Goal: Information Seeking & Learning: Learn about a topic

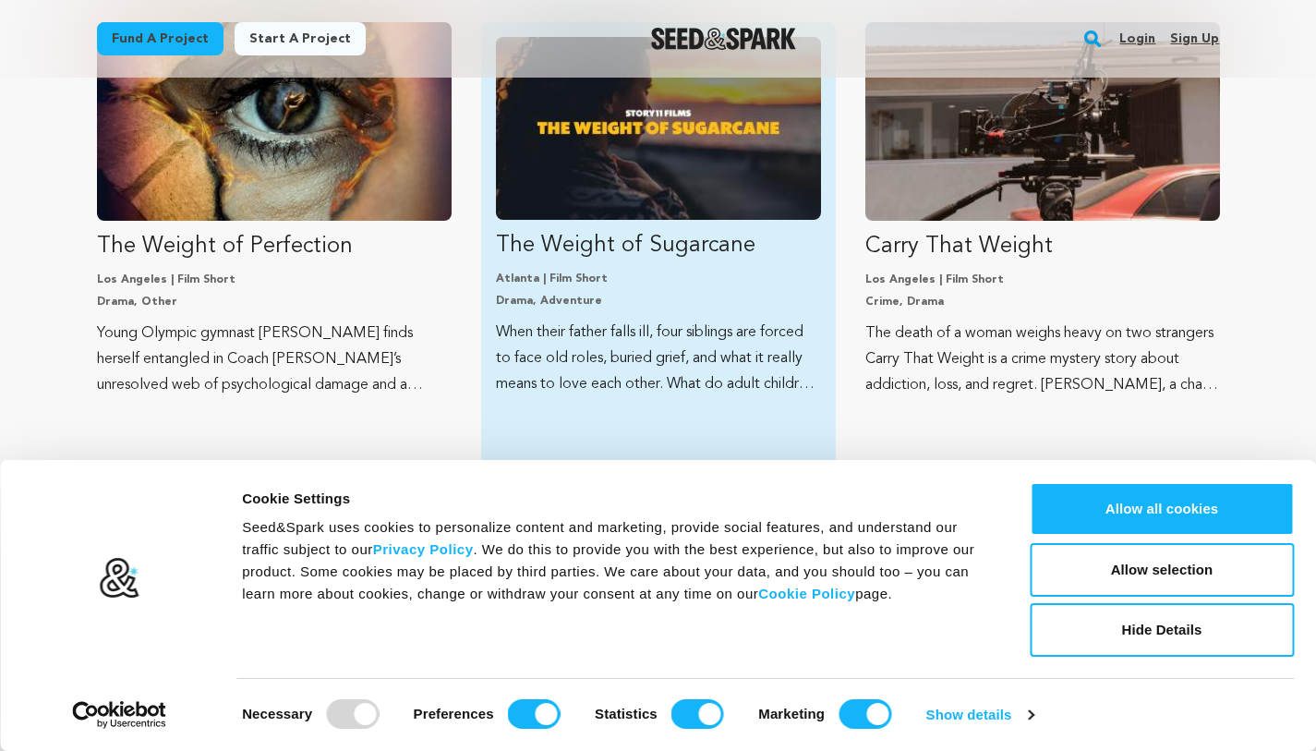
scroll to position [462, 0]
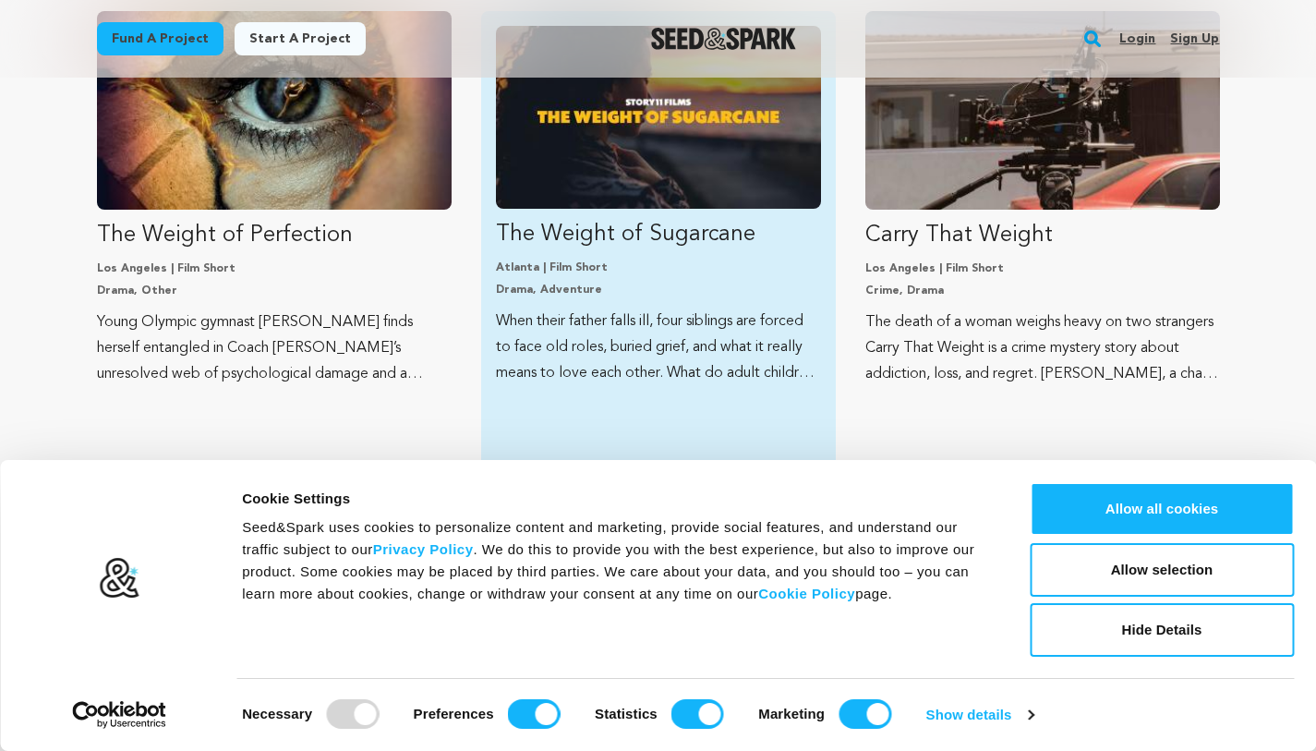
click at [557, 170] on img "Fund The Weight of Sugarcane" at bounding box center [658, 117] width 325 height 183
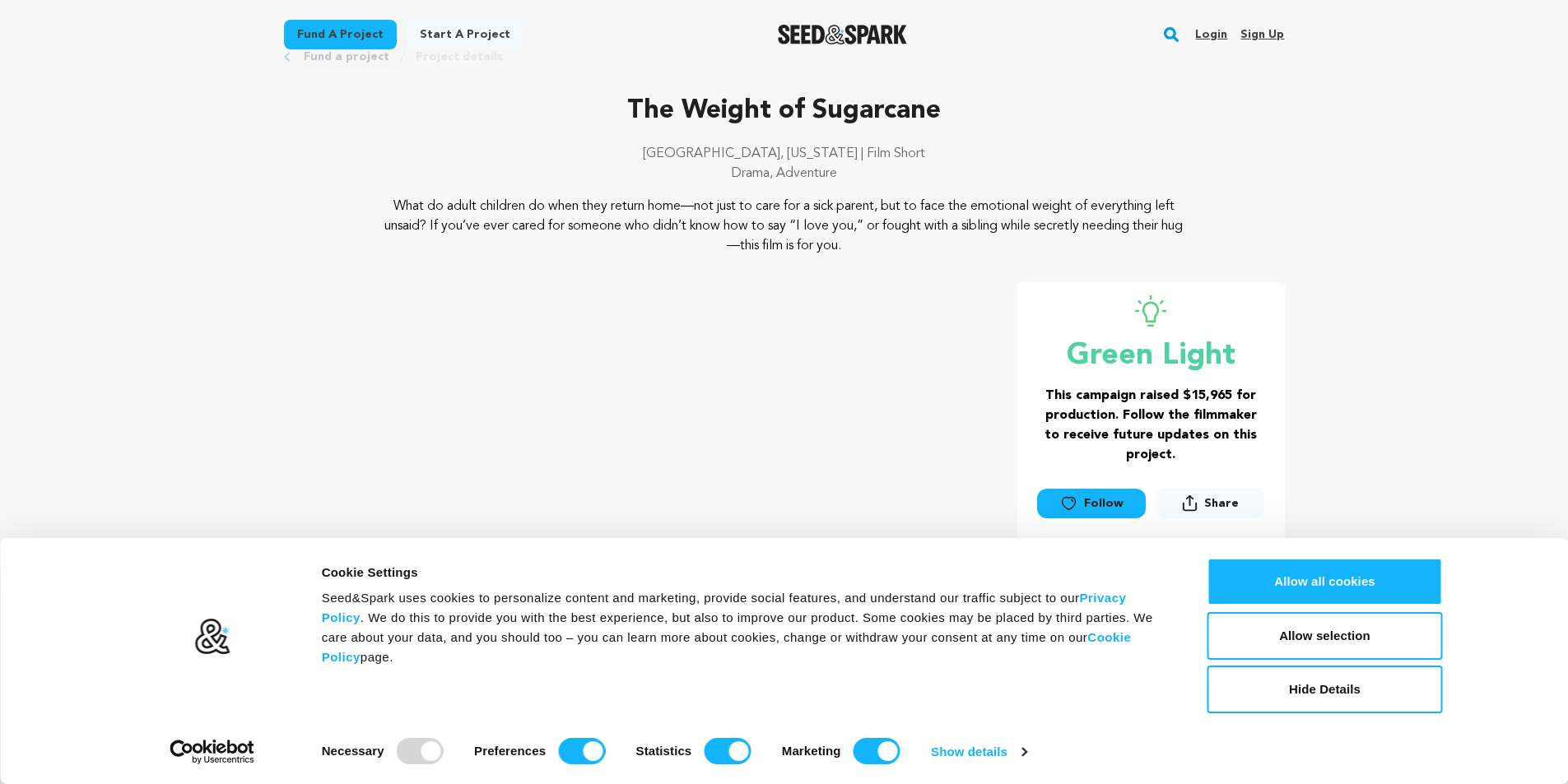
scroll to position [82, 0]
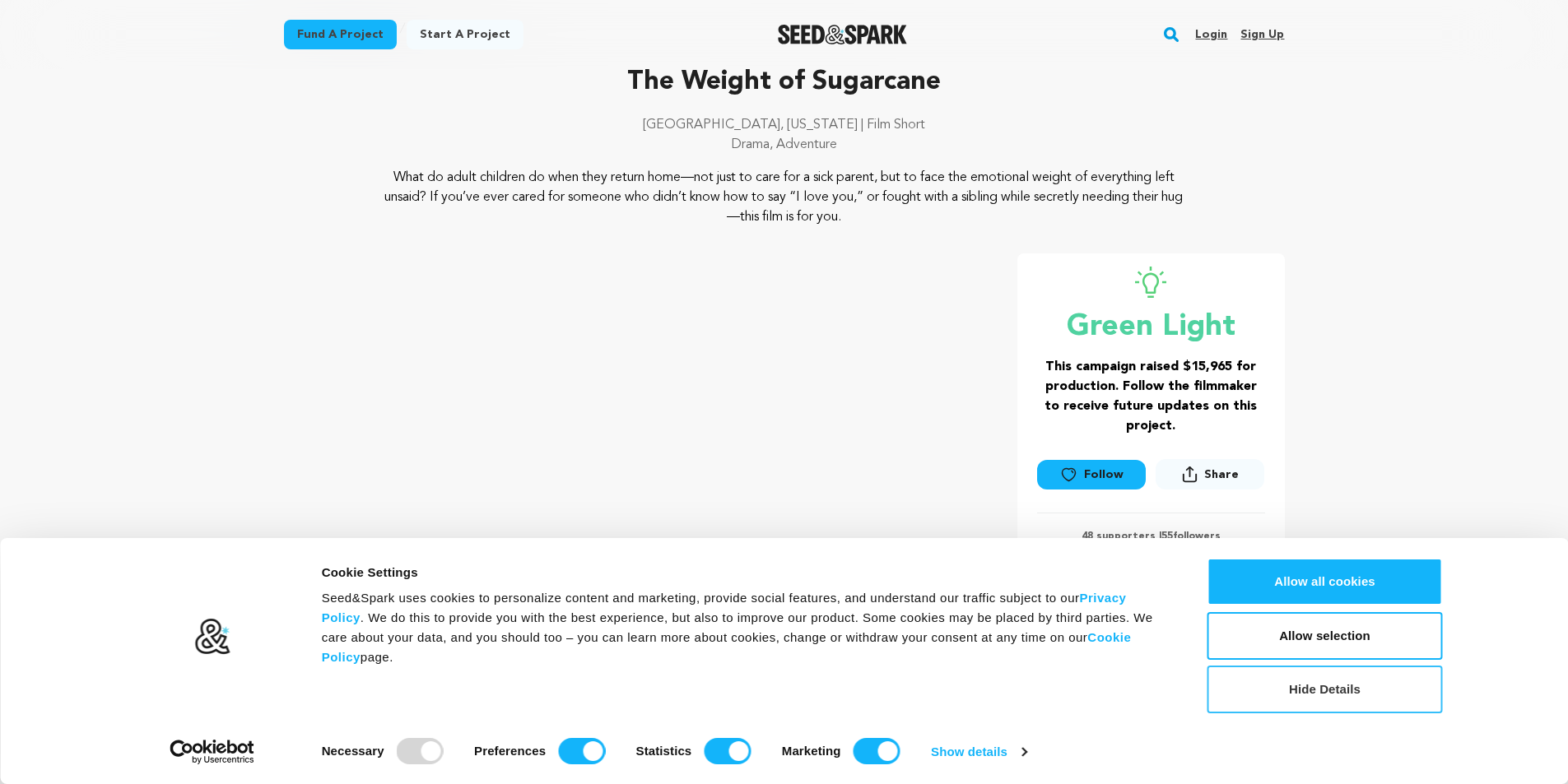
click at [1172, 668] on button "Hide Details" at bounding box center [1326, 690] width 235 height 48
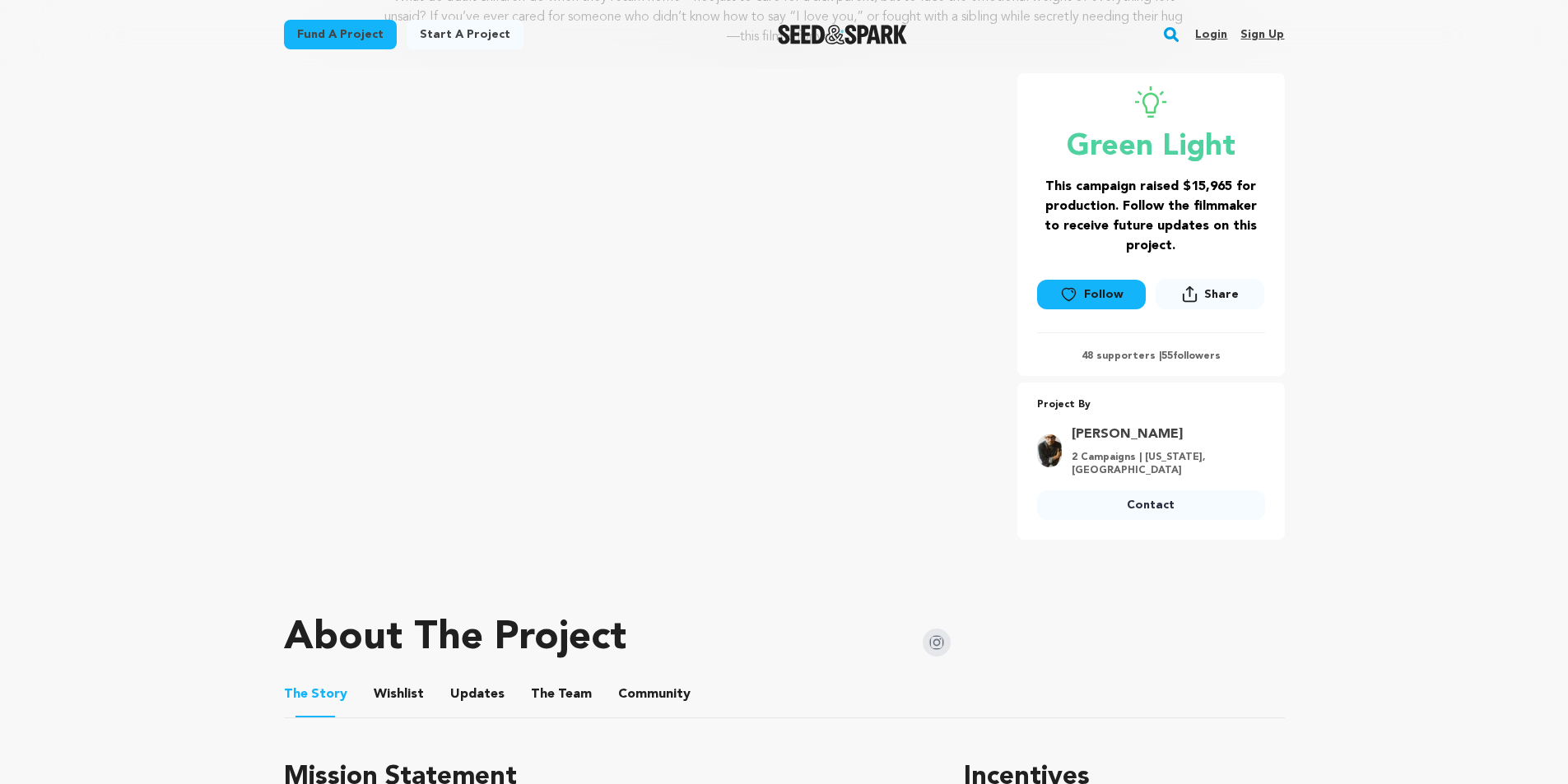
scroll to position [494, 0]
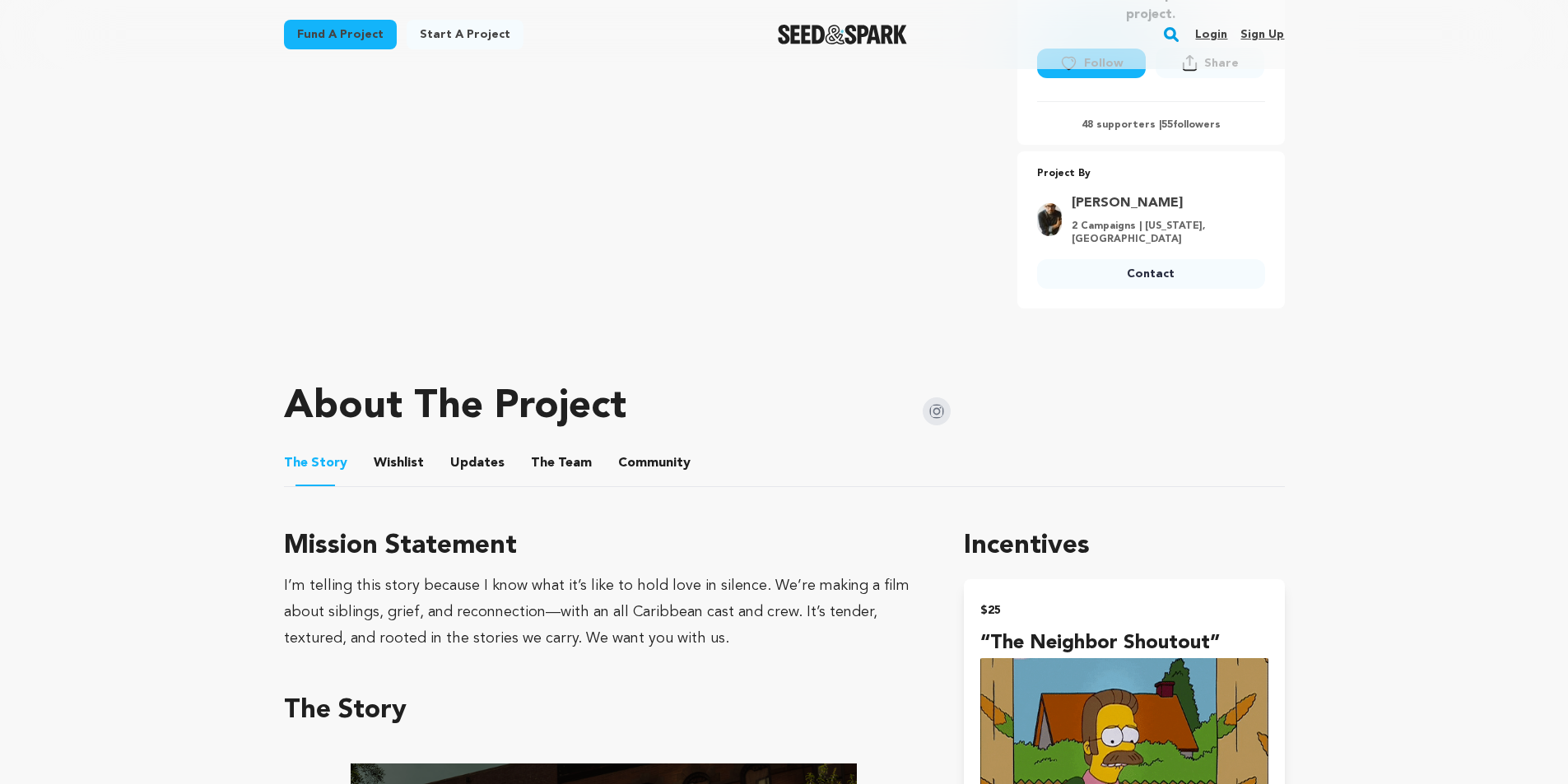
click at [542, 451] on button "The Team" at bounding box center [562, 466] width 39 height 39
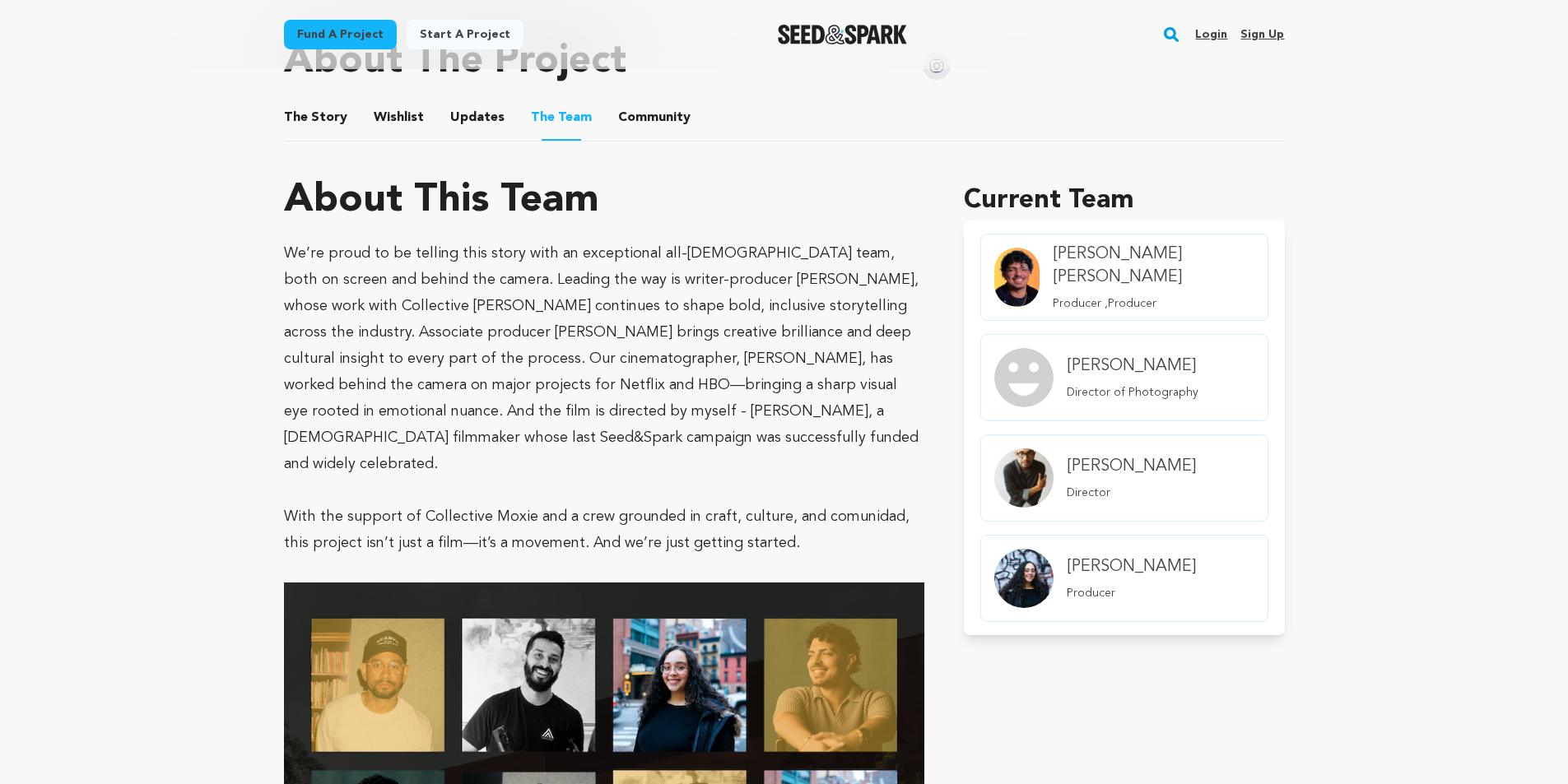
scroll to position [832, 0]
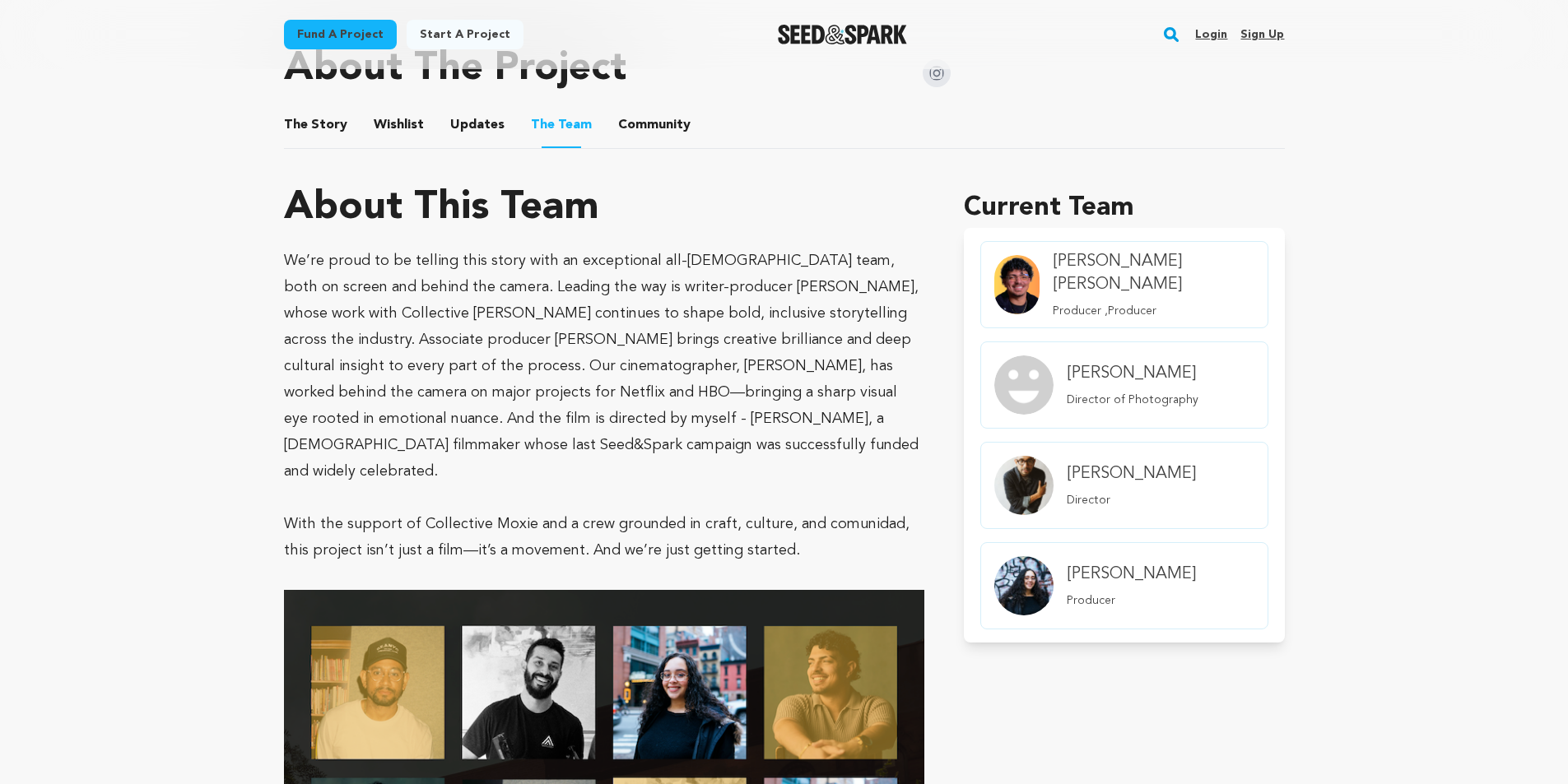
click at [1046, 461] on img "member.name Profile" at bounding box center [1023, 486] width 59 height 59
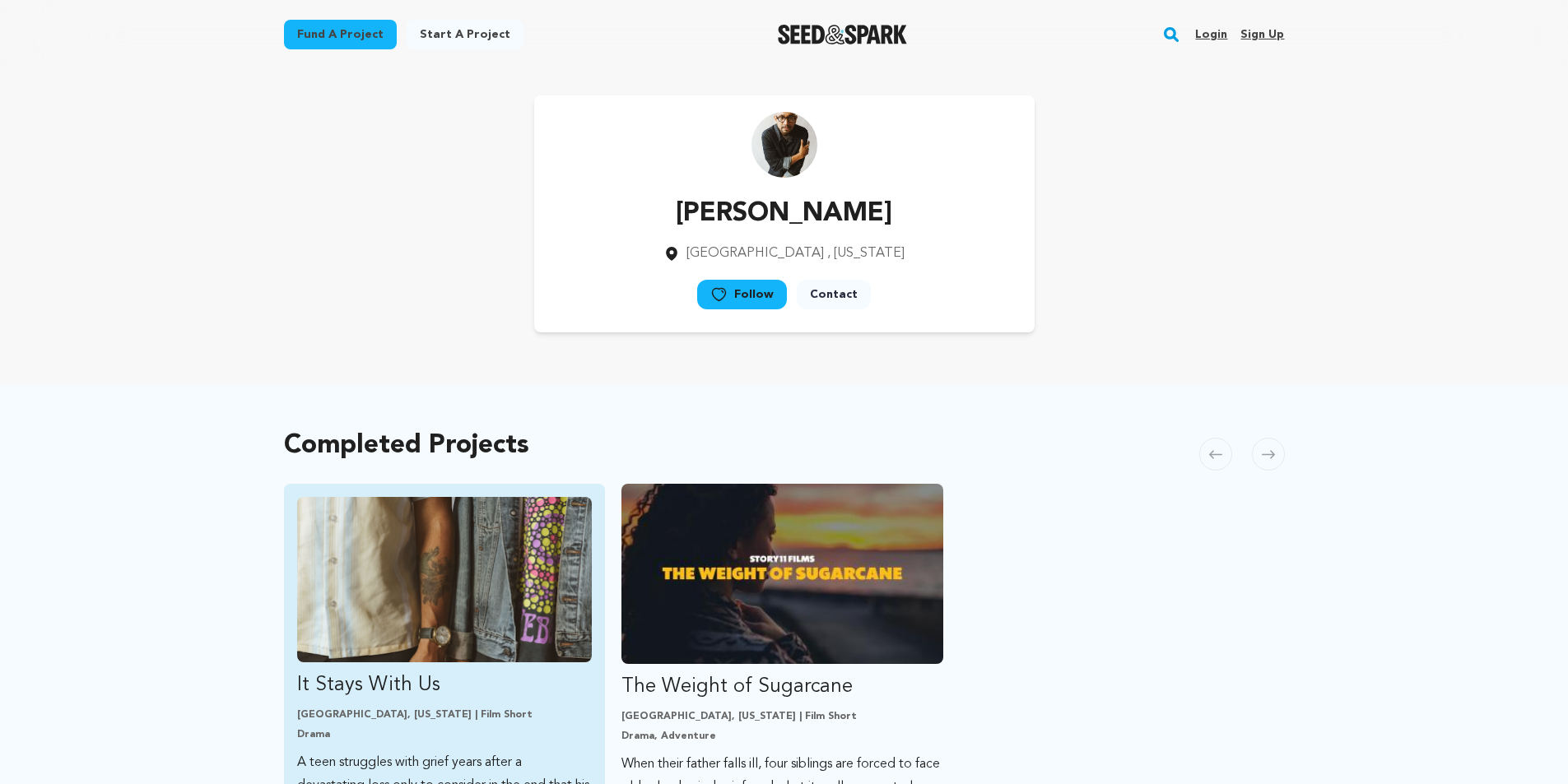
click at [436, 596] on img "Fund It Stays With Us" at bounding box center [444, 580] width 295 height 166
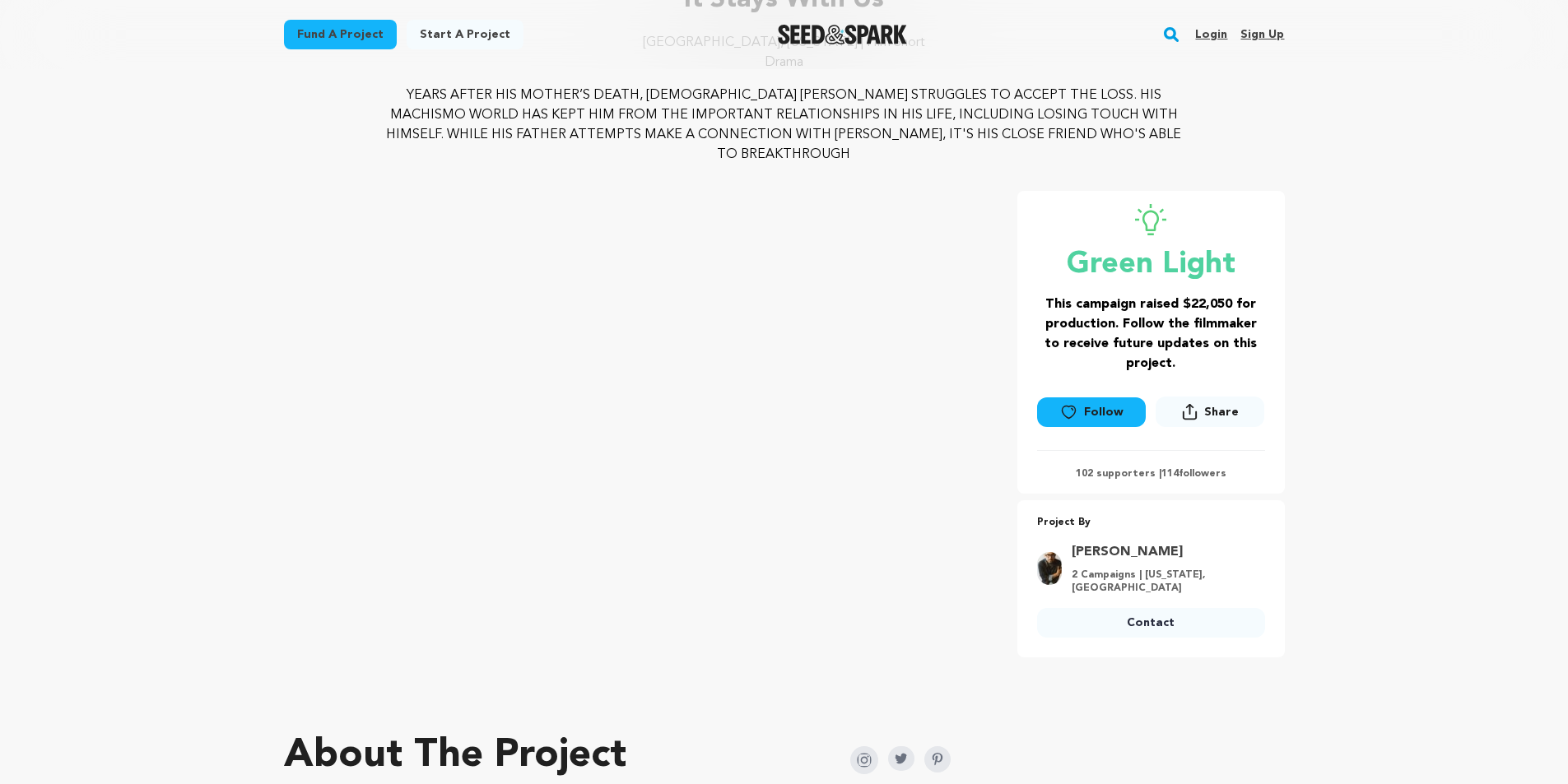
scroll to position [329, 0]
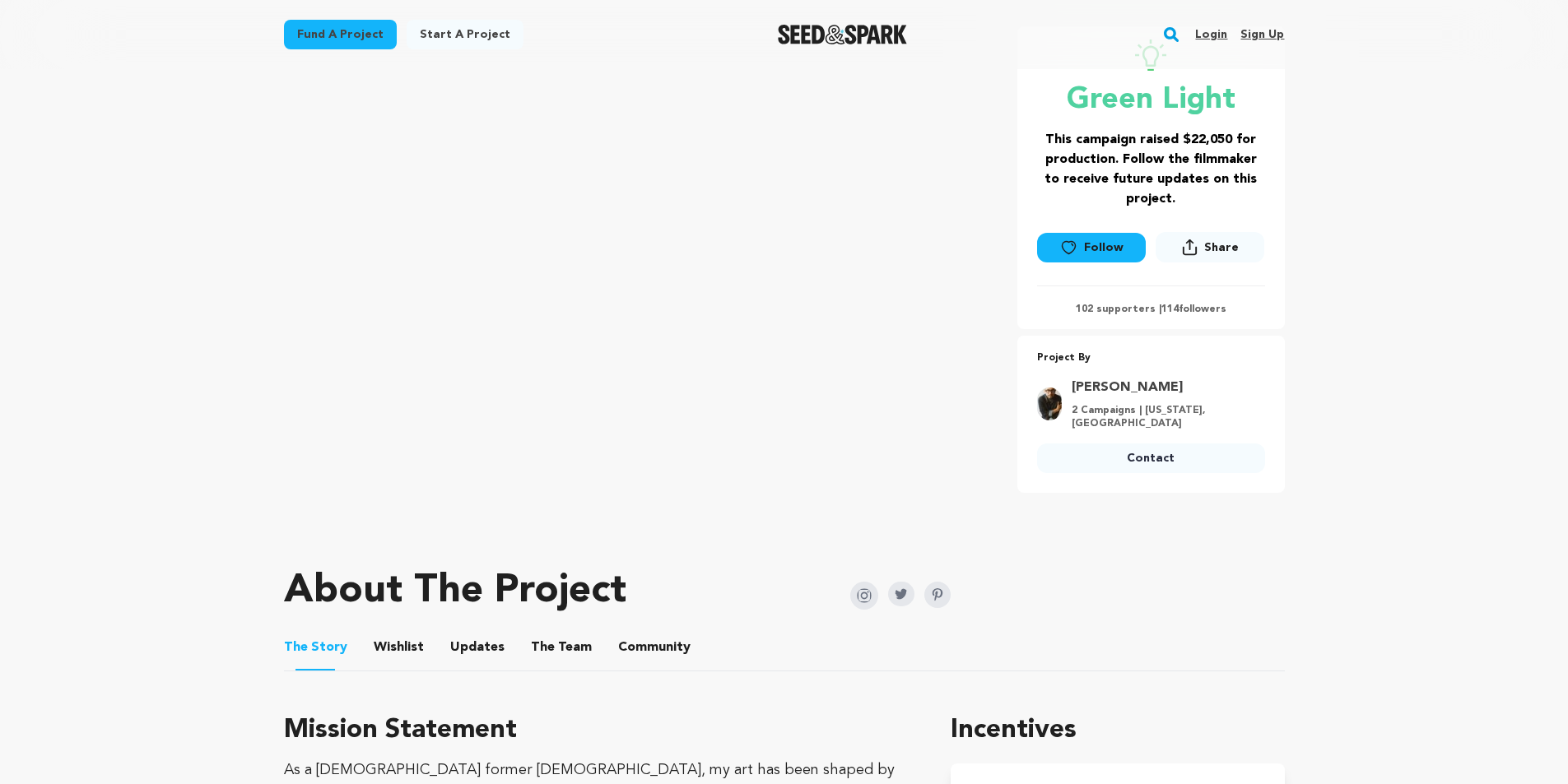
click at [568, 631] on button "The Team" at bounding box center [562, 650] width 39 height 39
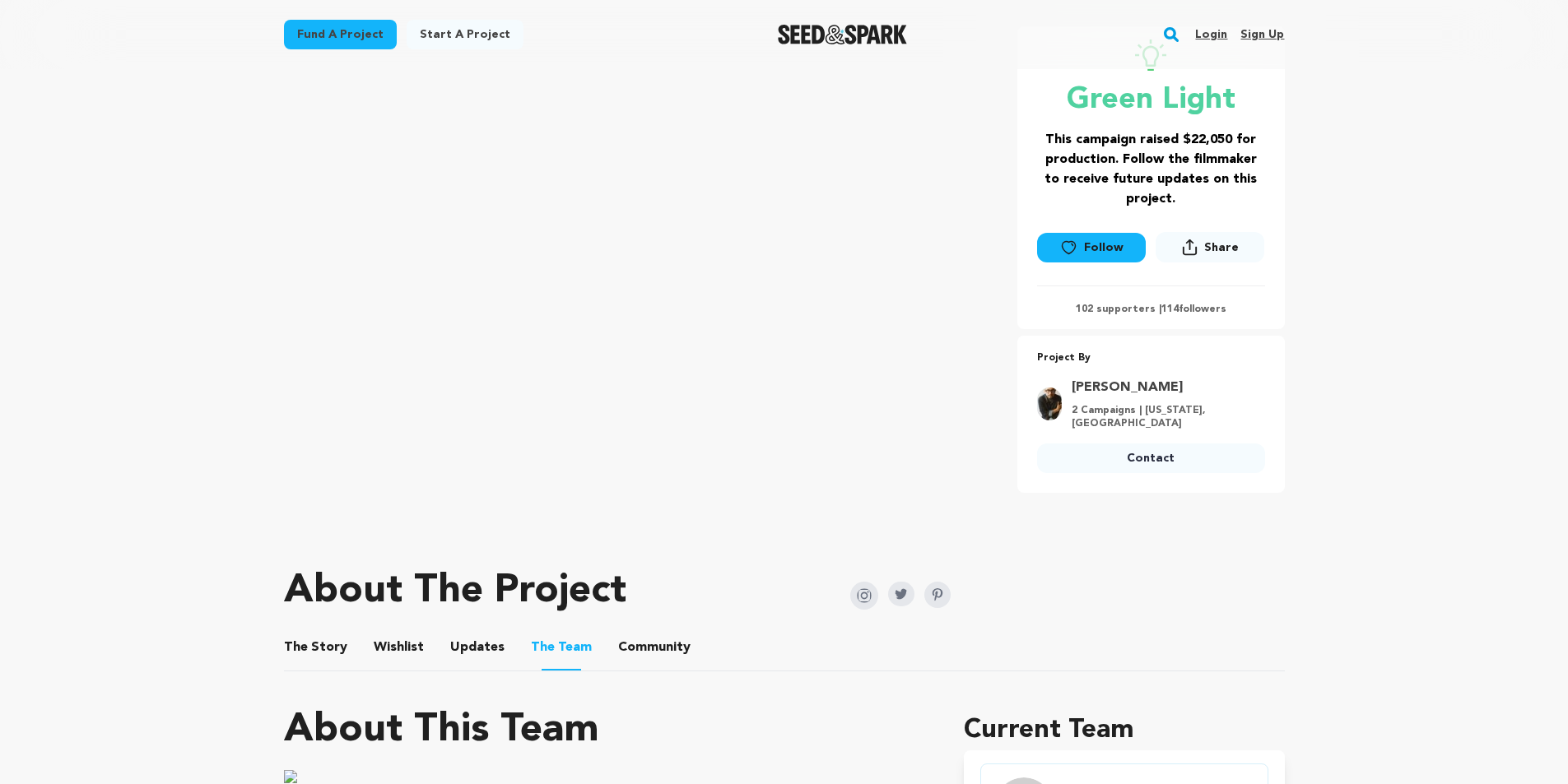
scroll to position [822, 0]
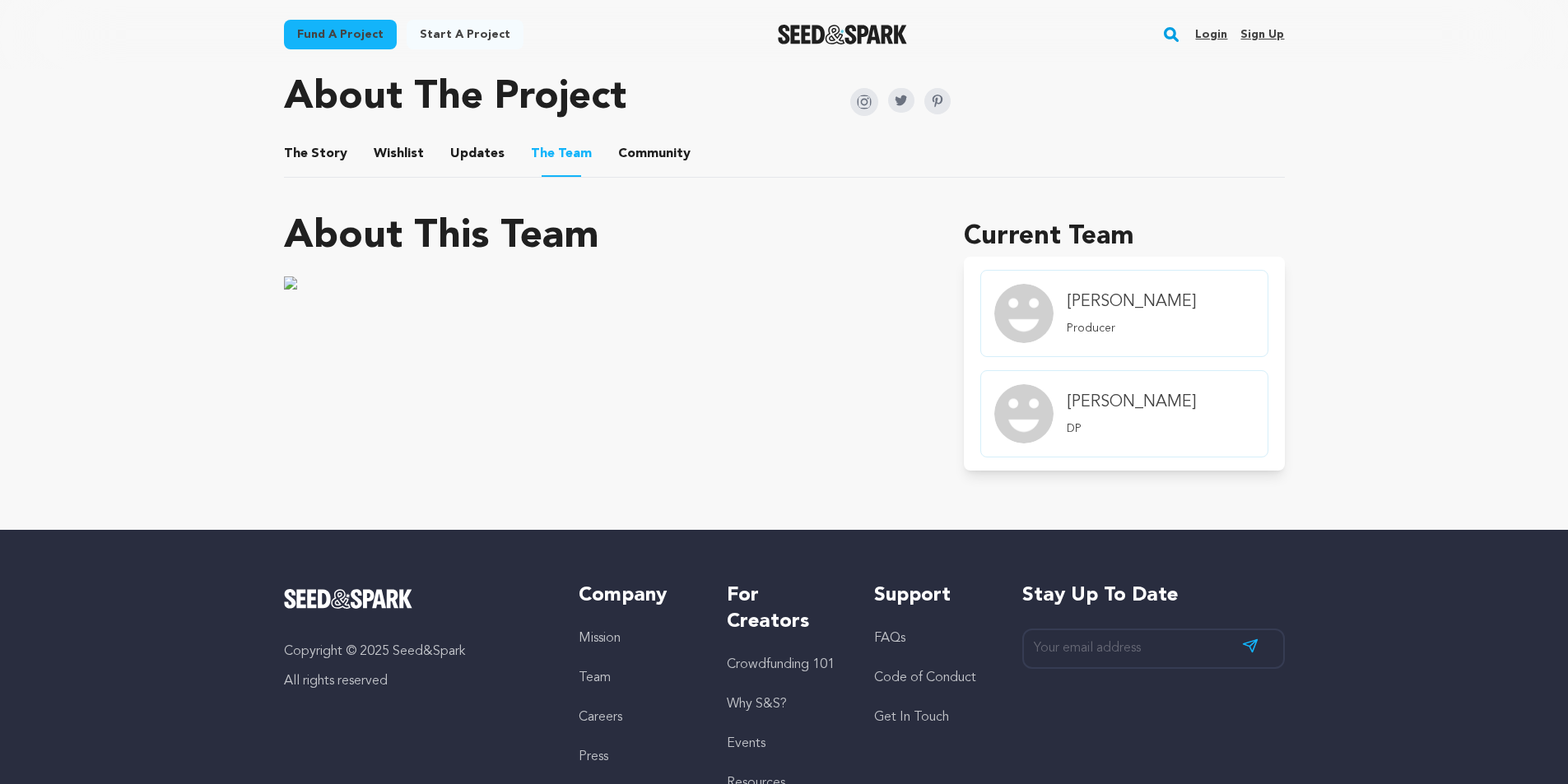
click at [661, 139] on button "Community" at bounding box center [654, 157] width 39 height 39
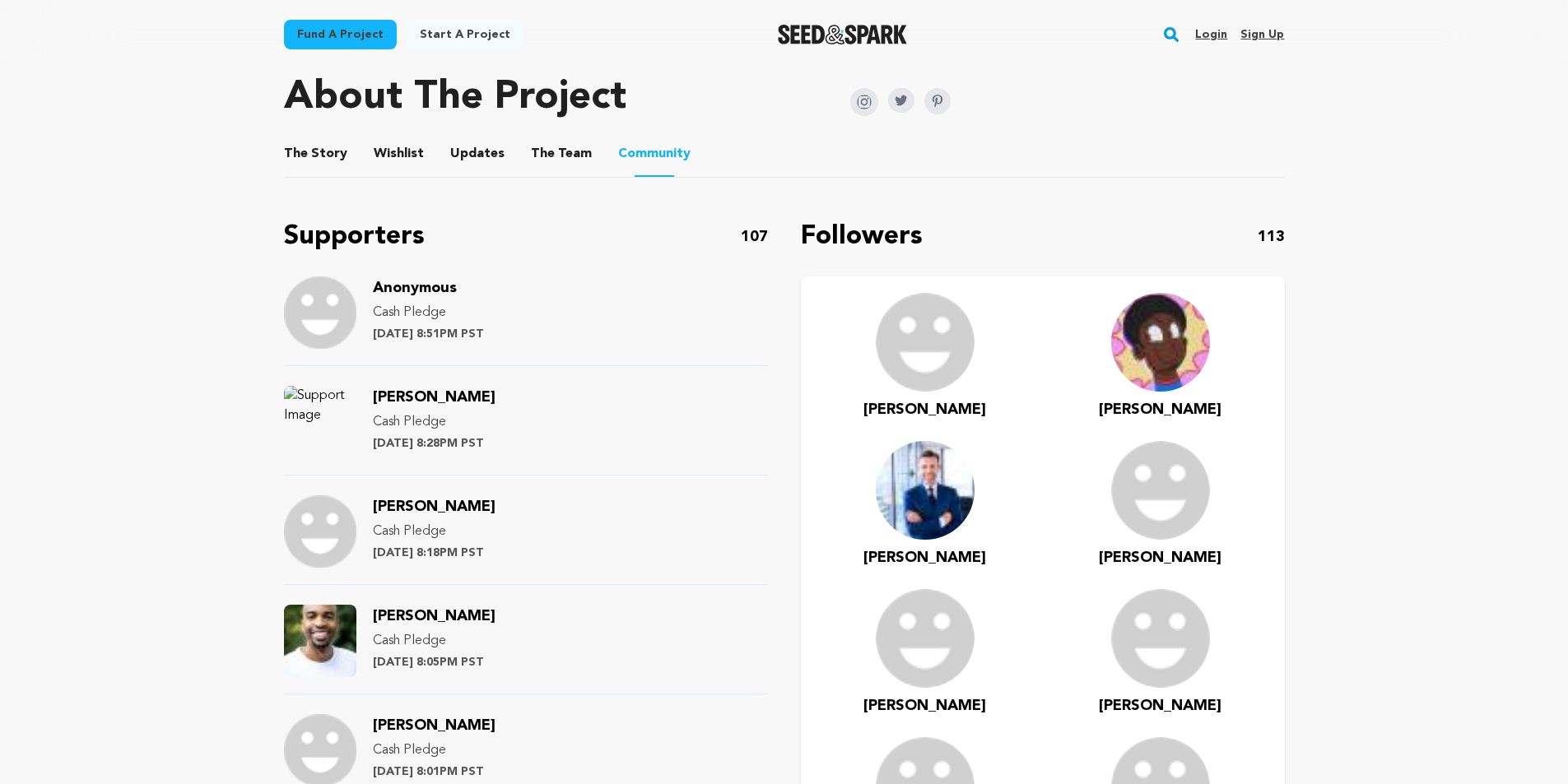
click at [562, 137] on button "The Team" at bounding box center [562, 157] width 39 height 39
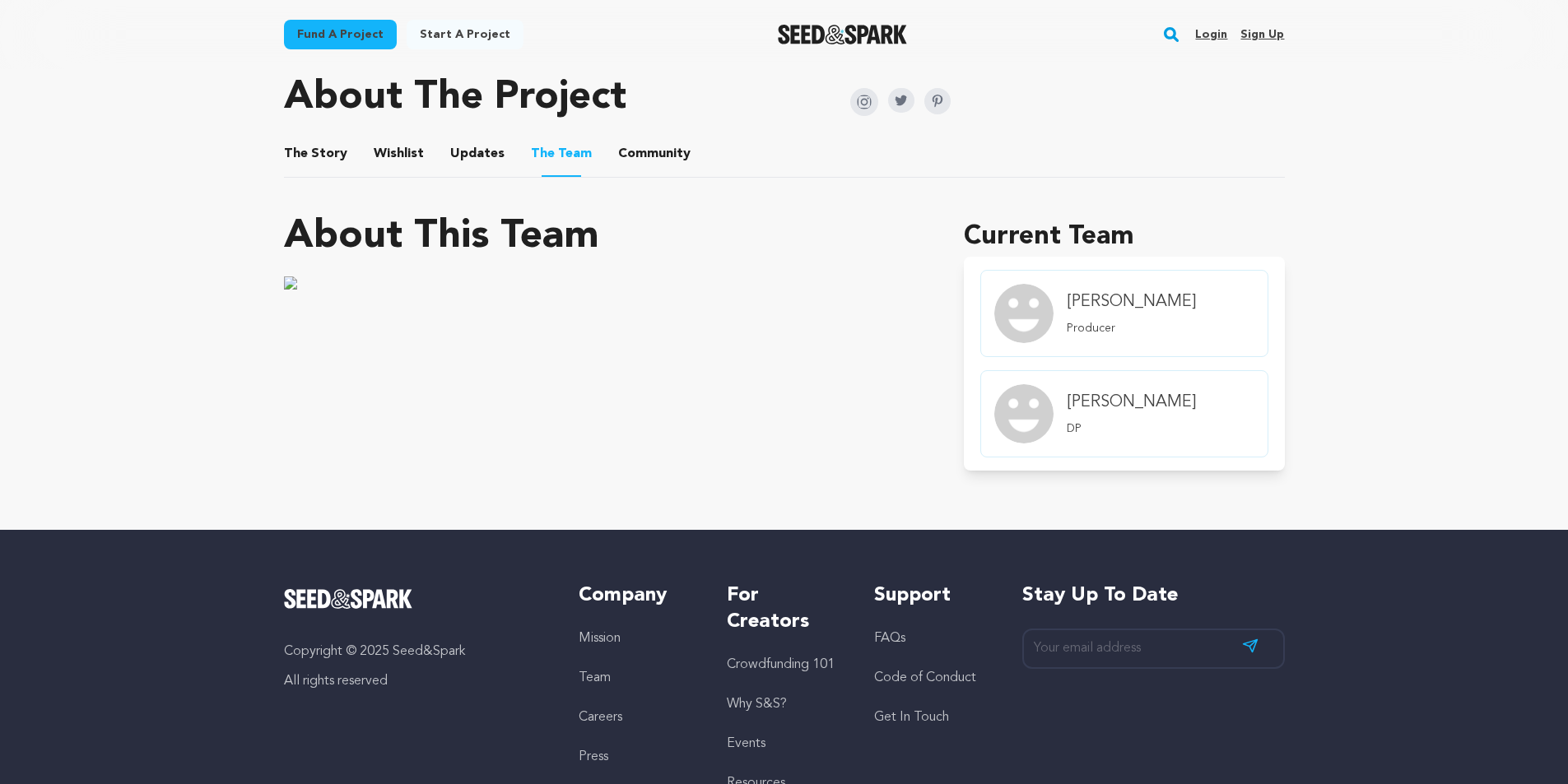
click at [465, 137] on button "Updates" at bounding box center [477, 157] width 39 height 39
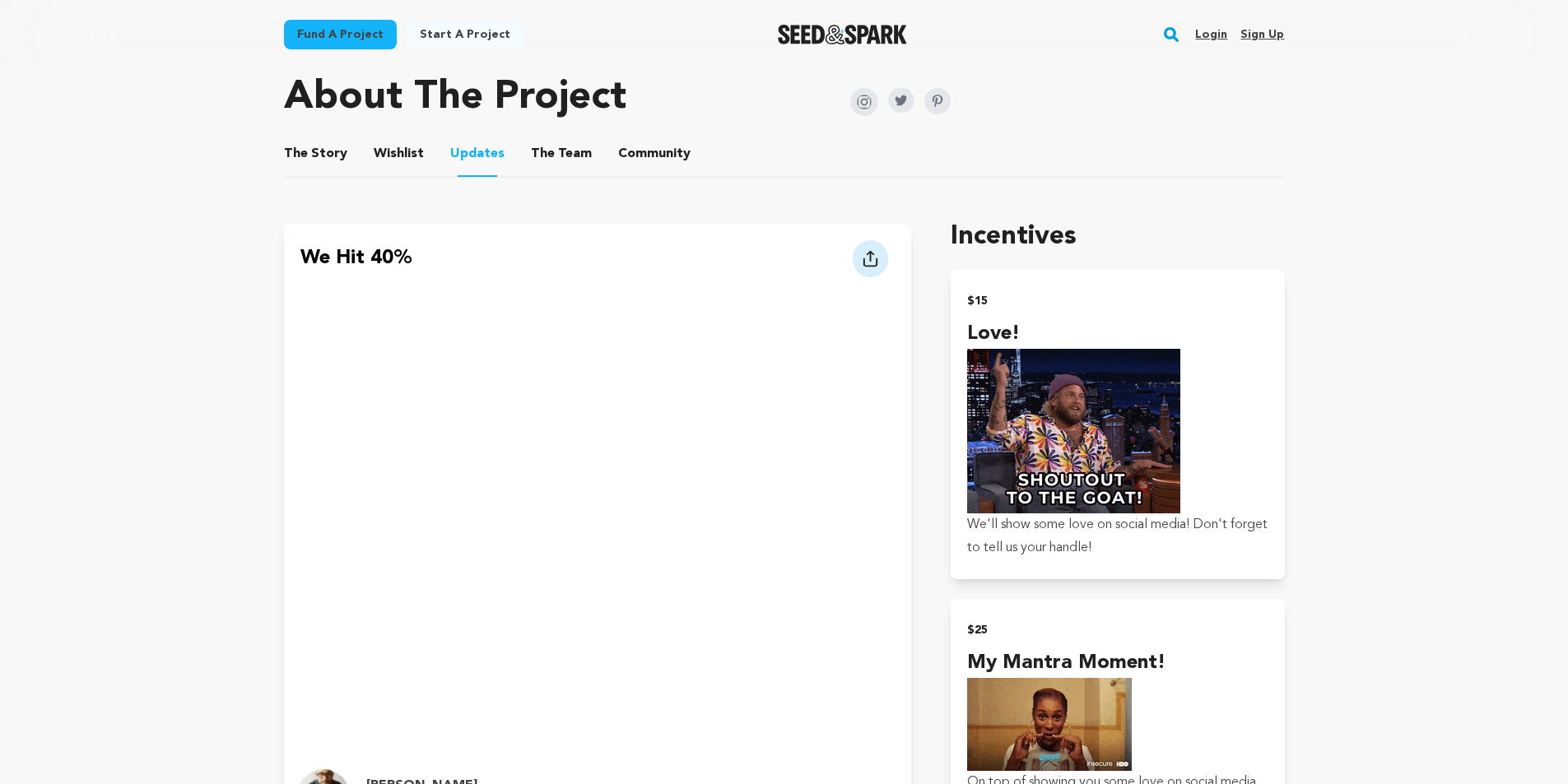
click at [325, 137] on button "The Story" at bounding box center [315, 157] width 39 height 39
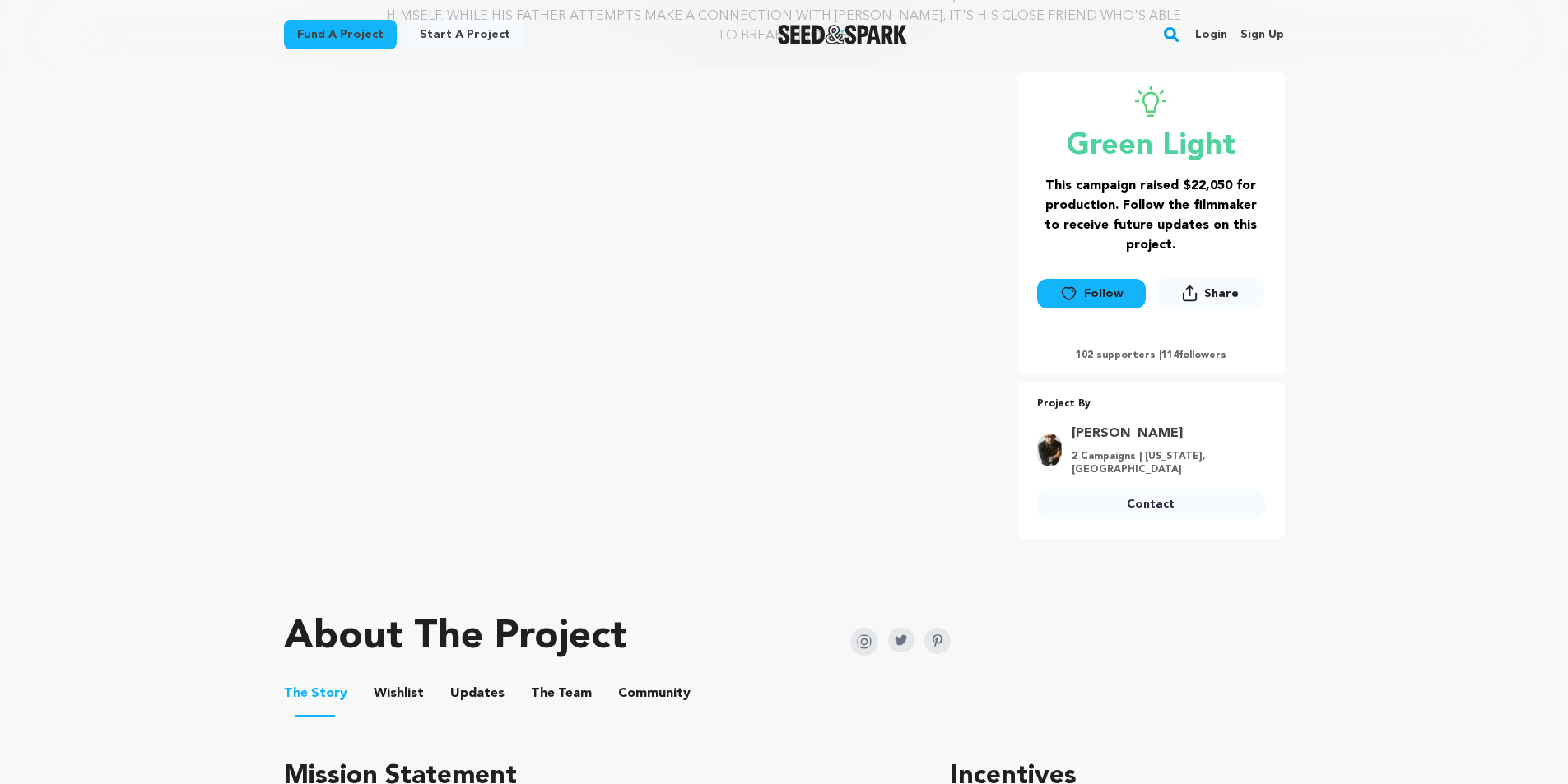
scroll to position [247, 0]
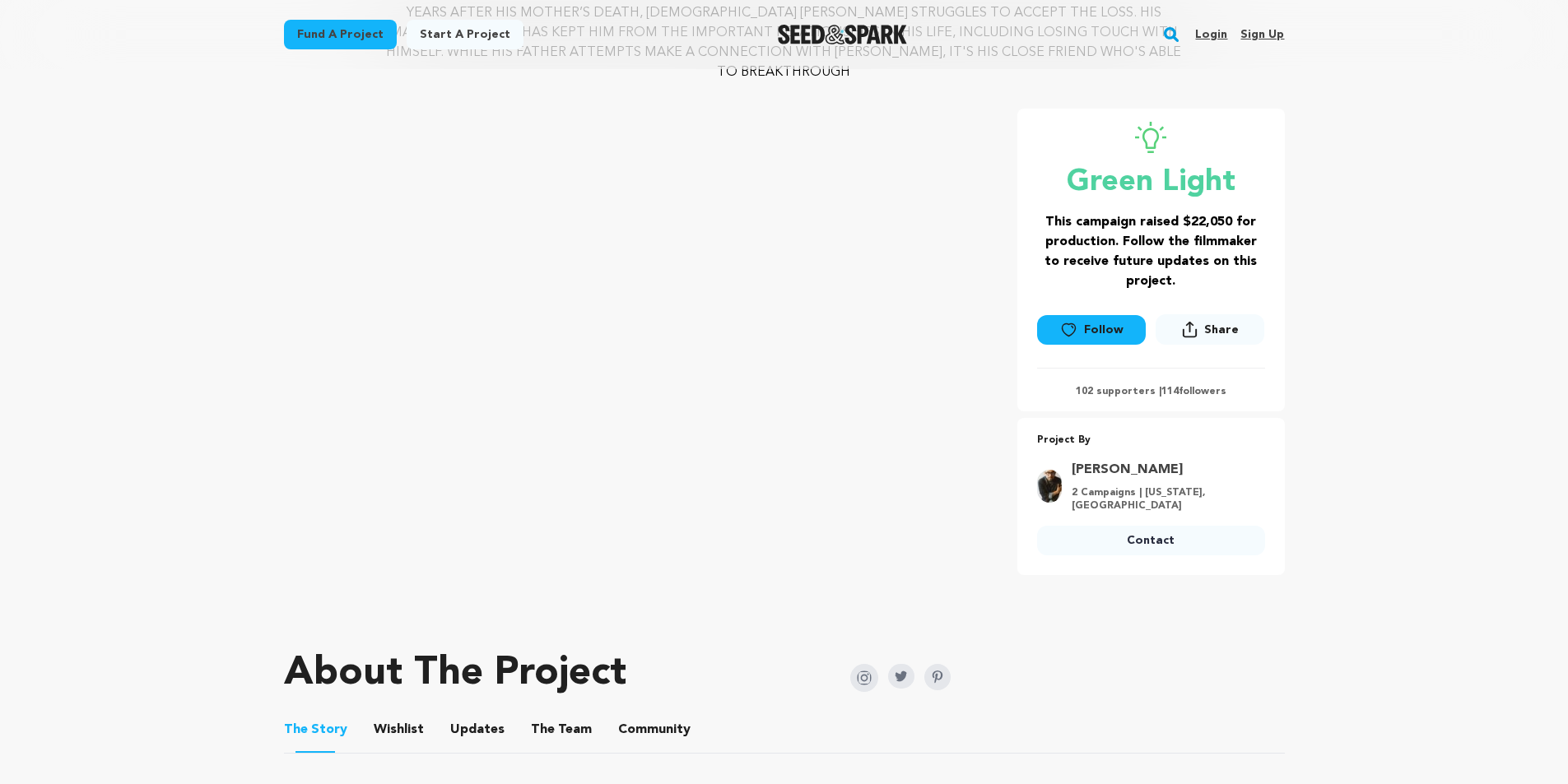
click at [403, 714] on button "Wishlist" at bounding box center [398, 733] width 39 height 39
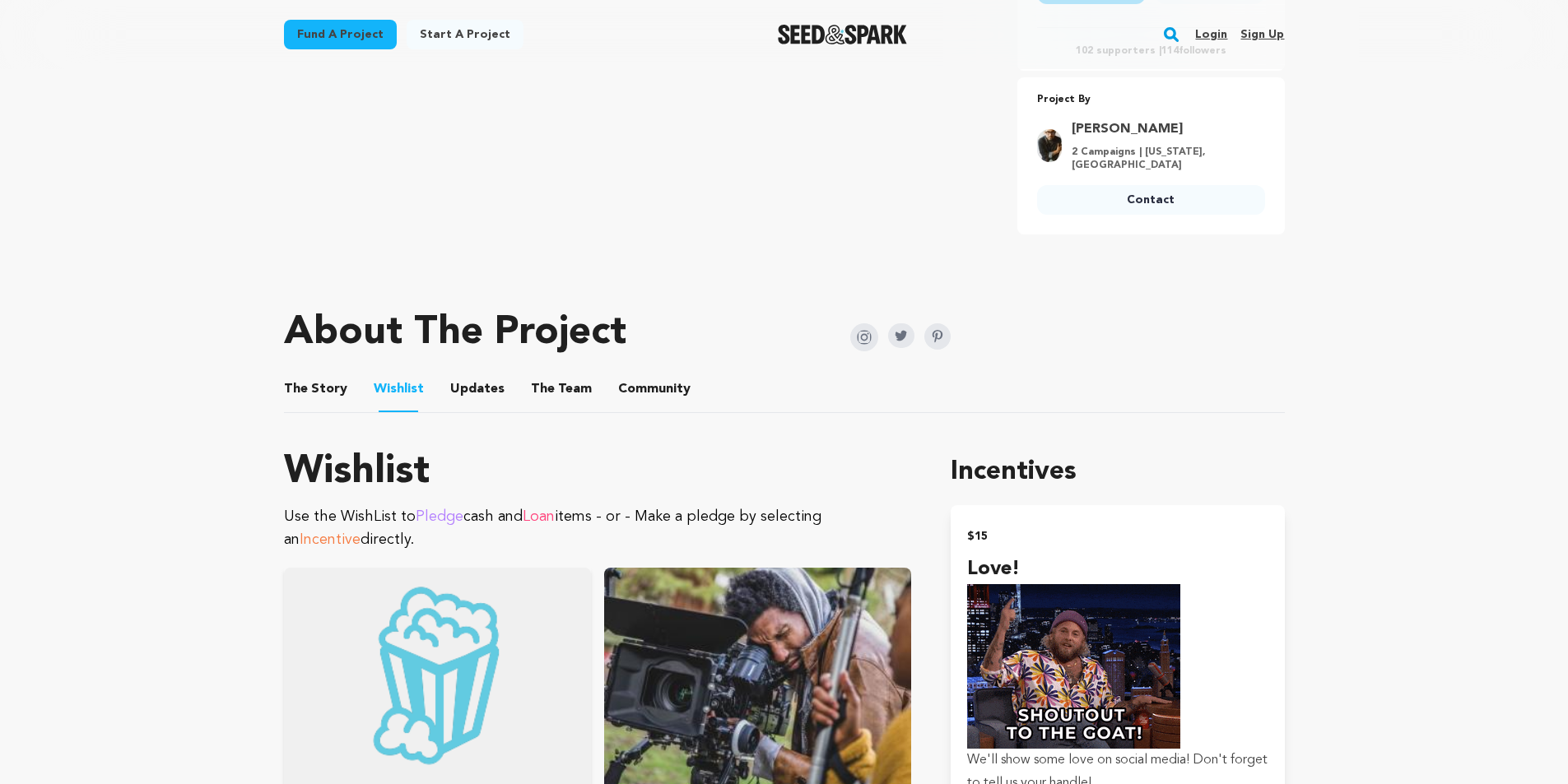
scroll to position [822, 0]
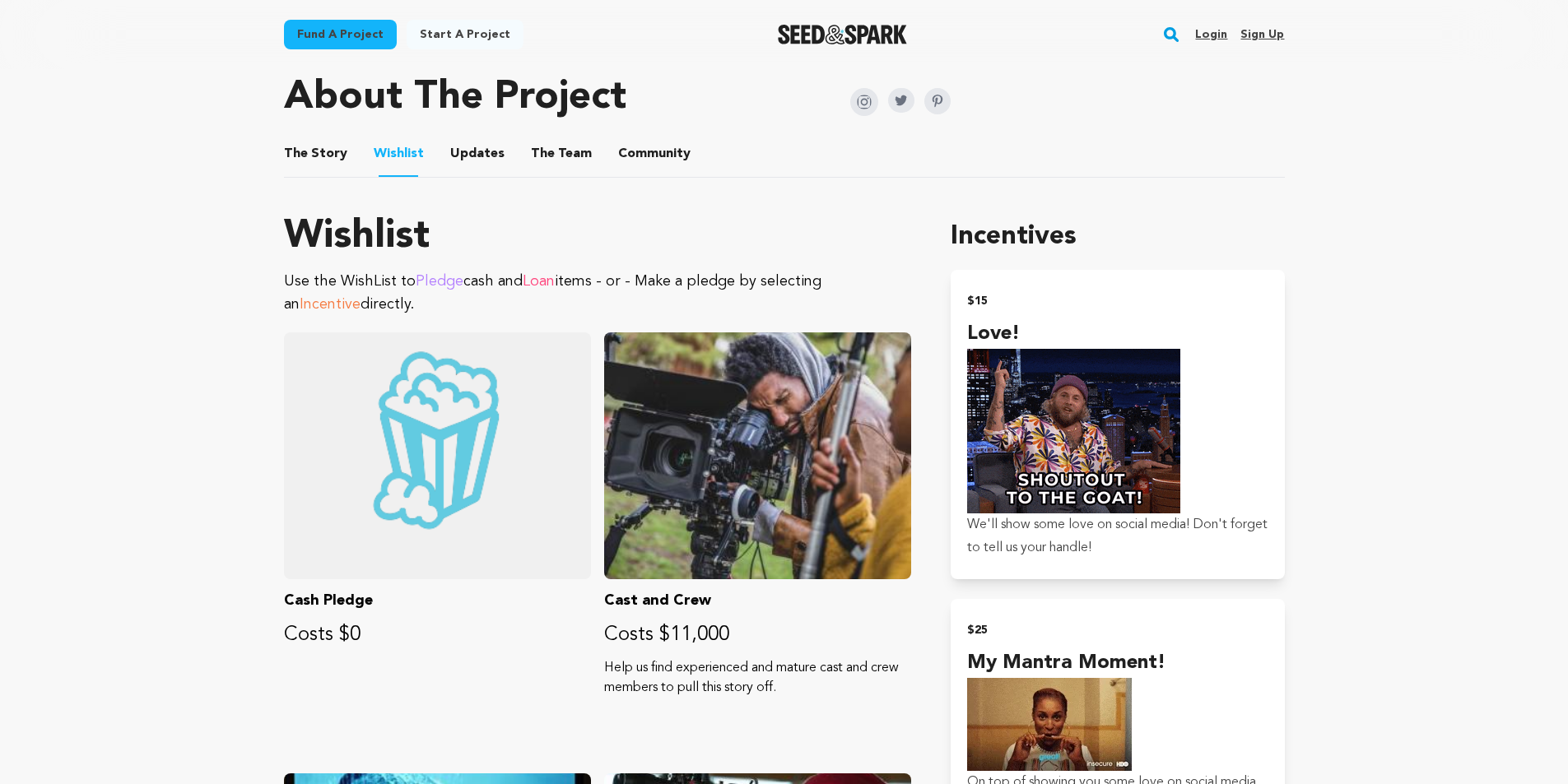
click at [568, 137] on button "The Team" at bounding box center [562, 157] width 39 height 39
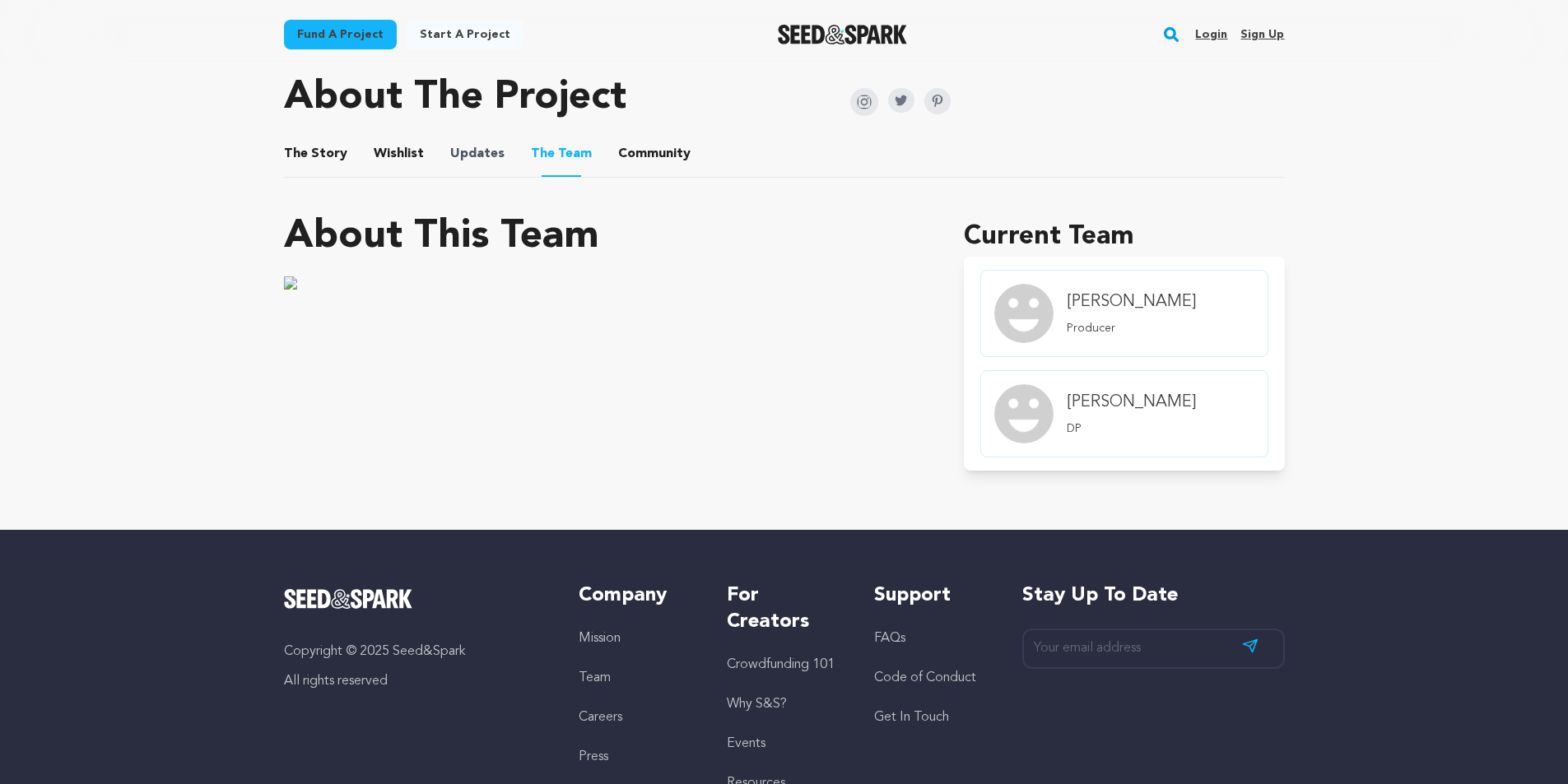
click at [491, 144] on span "Updates" at bounding box center [477, 154] width 54 height 20
